Goal: Task Accomplishment & Management: Manage account settings

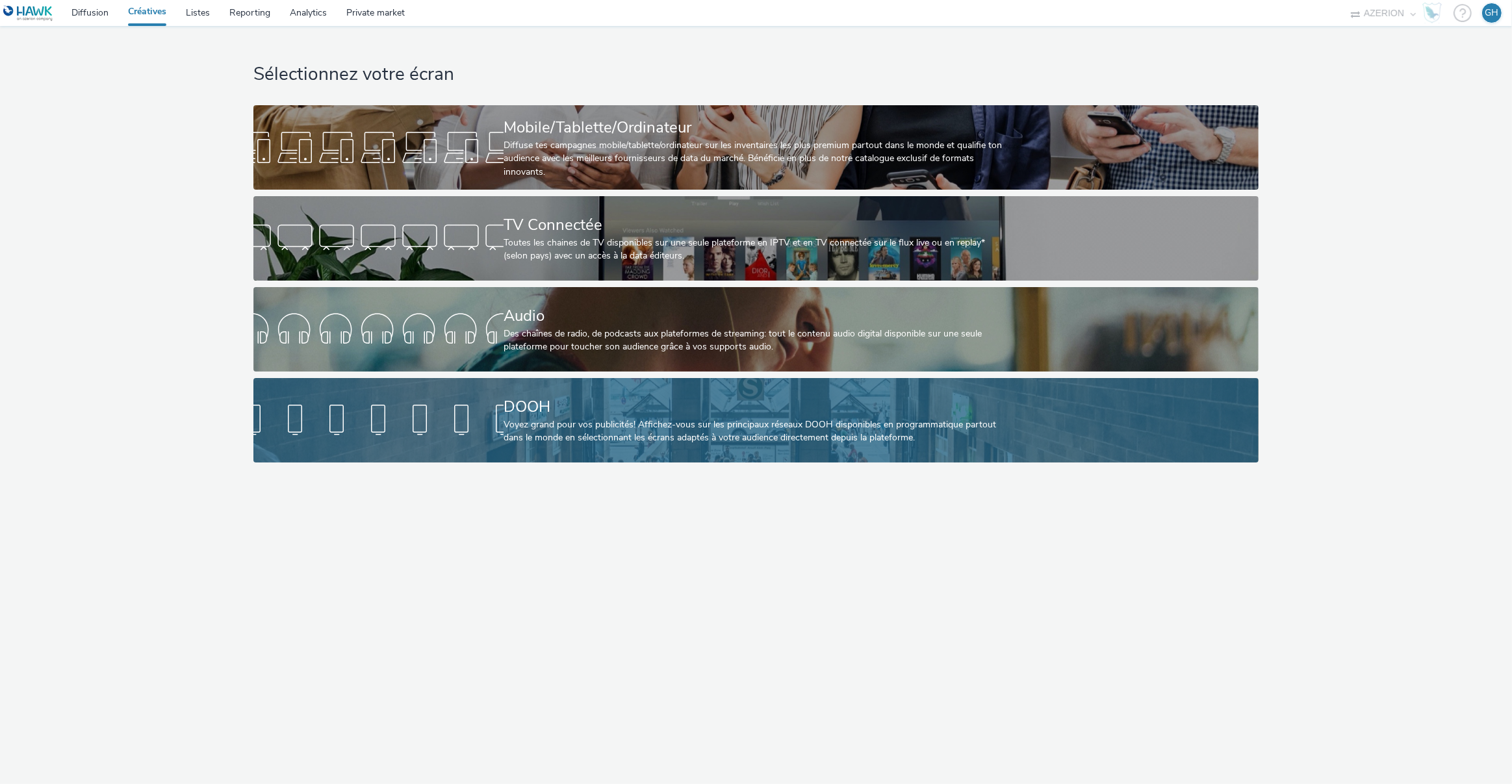
click at [498, 438] on div at bounding box center [378, 420] width 250 height 42
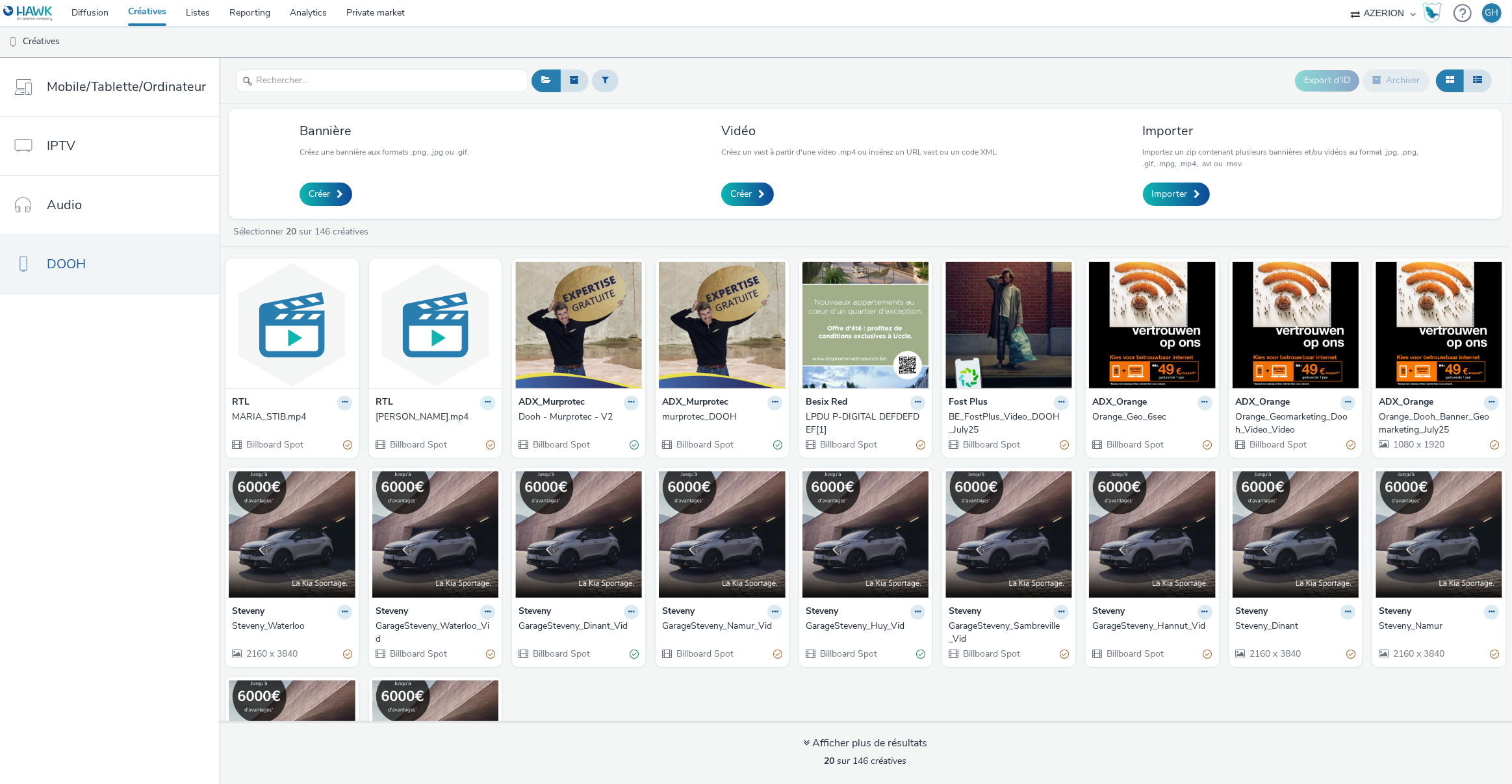
click at [352, 406] on button at bounding box center [344, 403] width 15 height 15
click at [452, 428] on link "Modifier" at bounding box center [446, 425] width 98 height 26
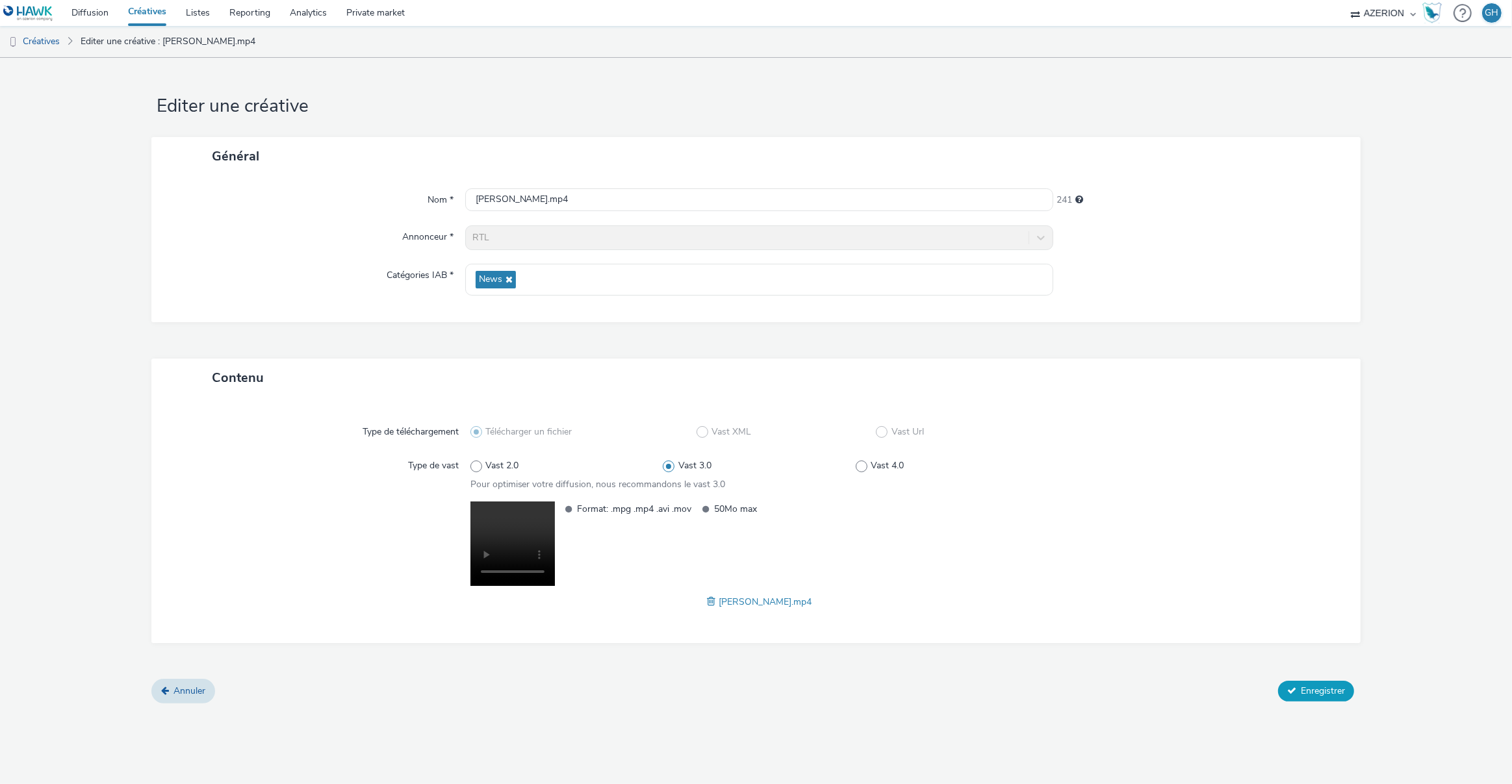
click at [1303, 697] on button "Enregistrer" at bounding box center [1316, 691] width 76 height 21
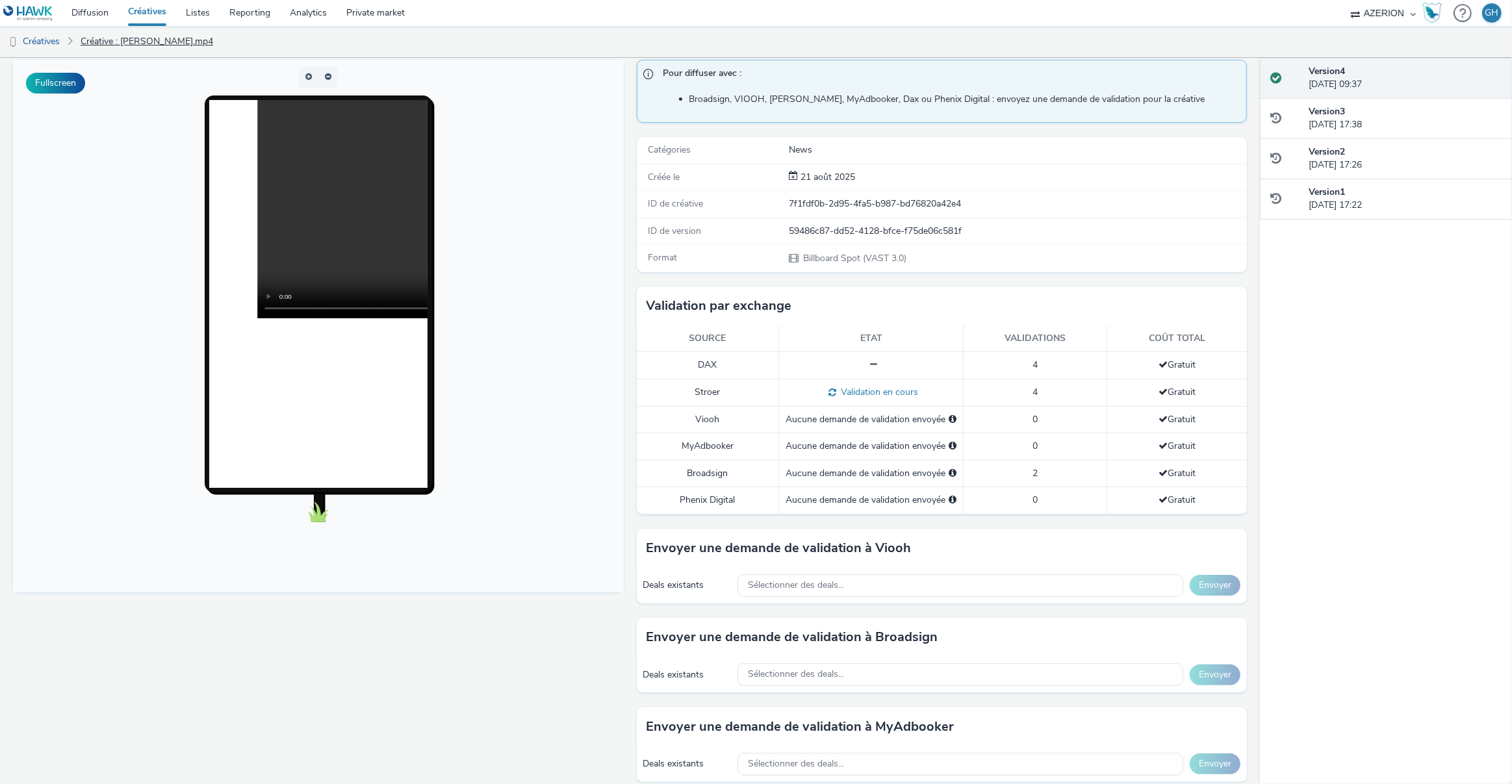
scroll to position [95, 0]
click at [140, 14] on link "Créatives" at bounding box center [147, 13] width 58 height 26
